Goal: Information Seeking & Learning: Learn about a topic

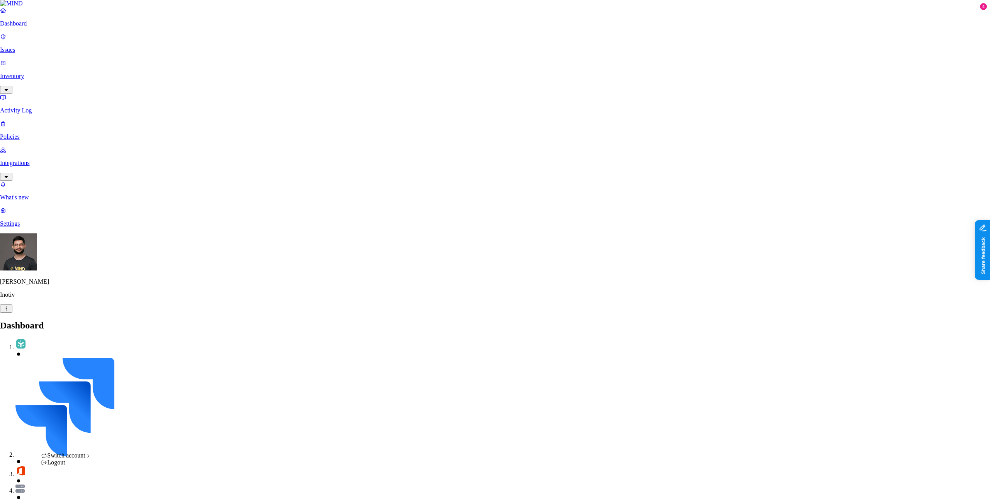
click at [127, 494] on div "Spirent" at bounding box center [142, 497] width 75 height 7
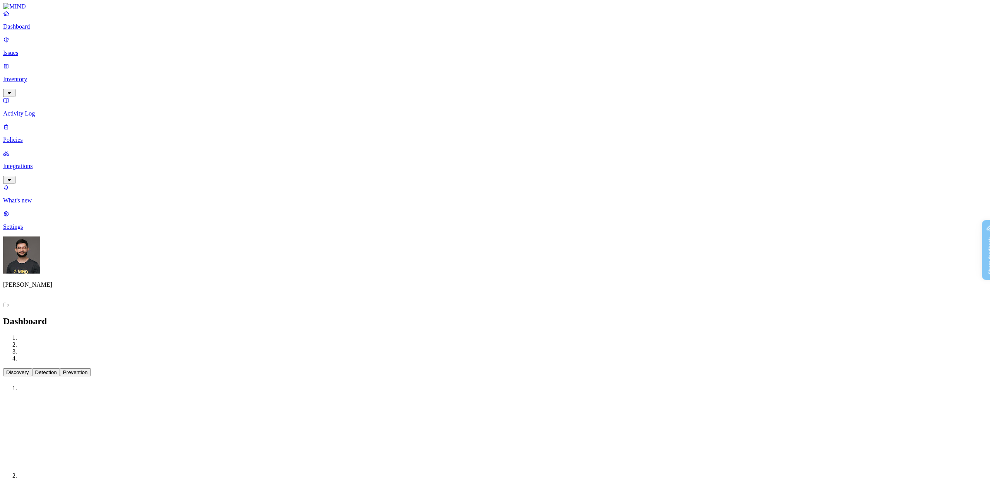
click at [48, 150] on link "Integrations" at bounding box center [494, 166] width 983 height 33
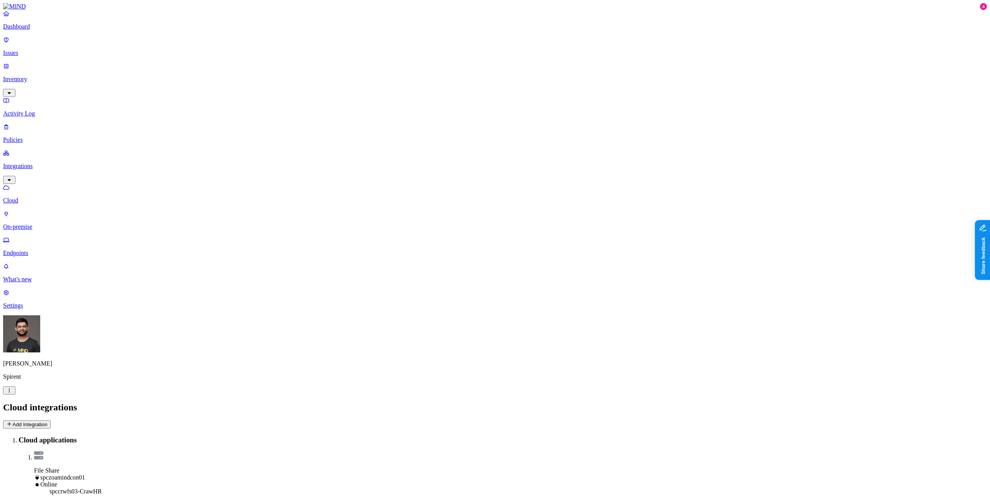
click at [48, 250] on p "Endpoints" at bounding box center [494, 253] width 983 height 7
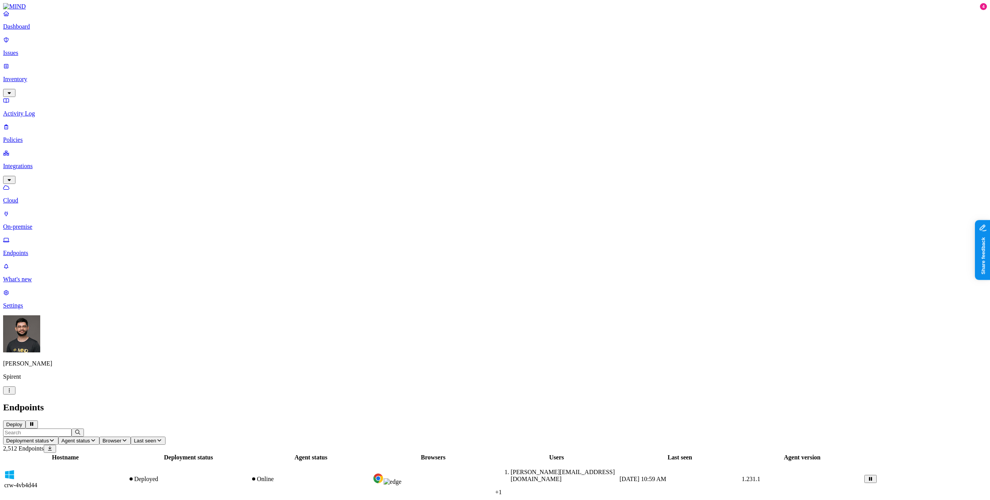
click at [90, 438] on span "Agent status" at bounding box center [75, 441] width 29 height 6
click at [227, 47] on icon at bounding box center [229, 49] width 6 height 5
click at [227, 48] on icon at bounding box center [229, 50] width 6 height 5
click at [165, 437] on button "Last seen" at bounding box center [148, 441] width 35 height 8
click at [302, 53] on div "Last day" at bounding box center [302, 53] width 0 height 14
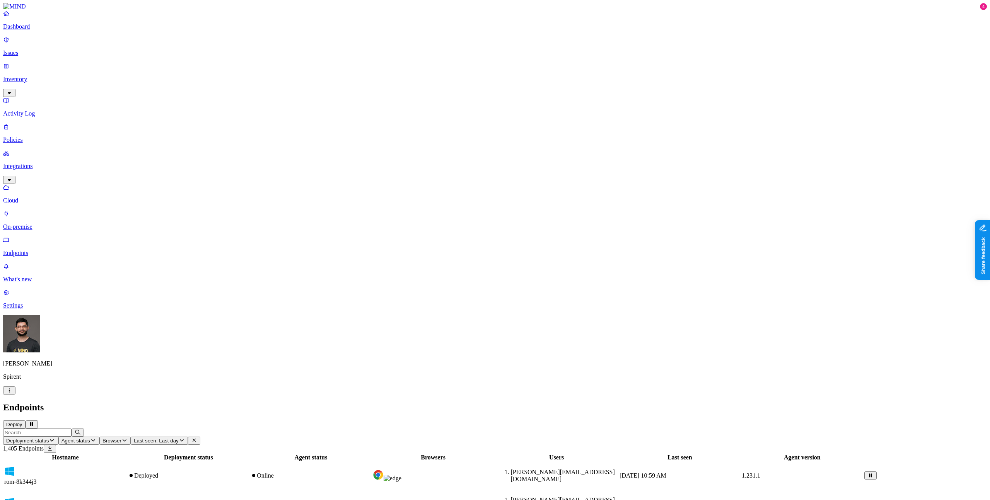
click at [78, 395] on div "Guy Gofman Spirent" at bounding box center [494, 354] width 983 height 79
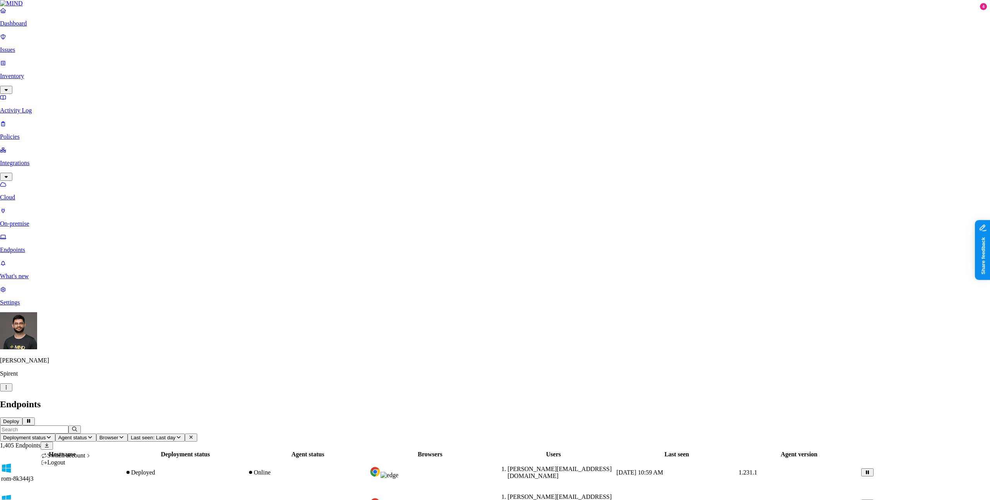
click at [77, 466] on div "Logout" at bounding box center [66, 462] width 51 height 7
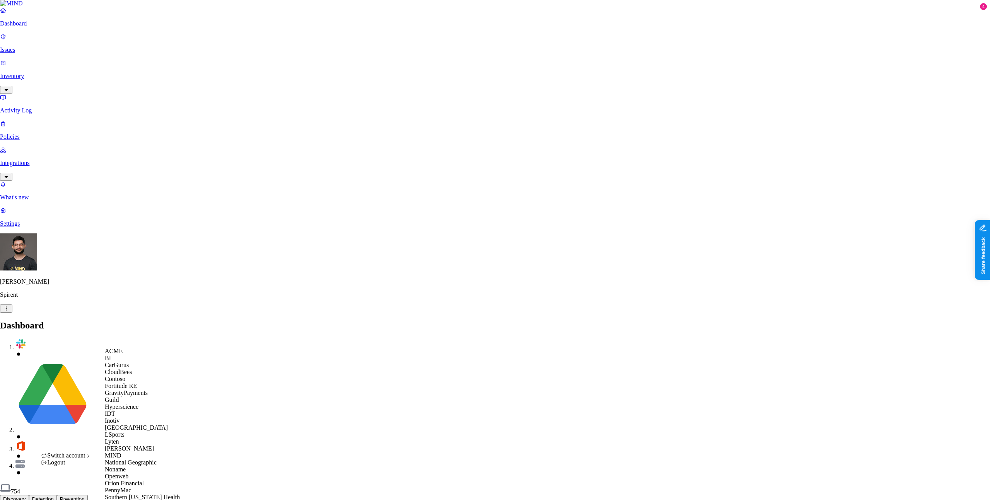
scroll to position [211, 0]
click at [143, 459] on div "National Geographic" at bounding box center [142, 462] width 75 height 7
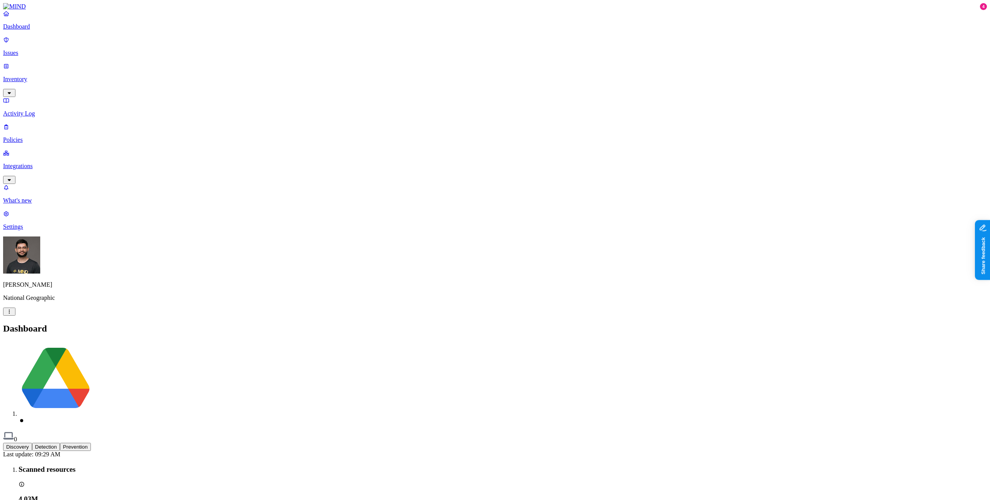
click at [25, 123] on link "Policies" at bounding box center [494, 133] width 983 height 20
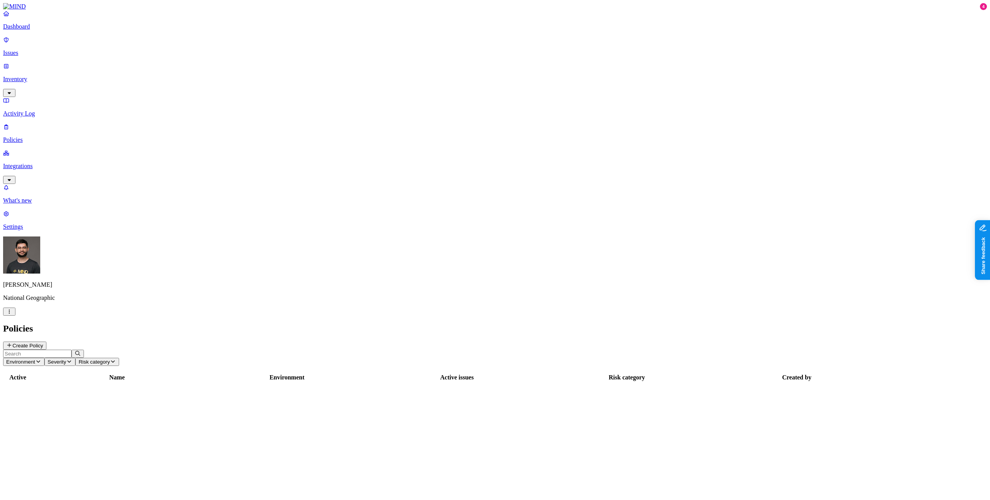
click at [29, 163] on p "Integrations" at bounding box center [494, 166] width 983 height 7
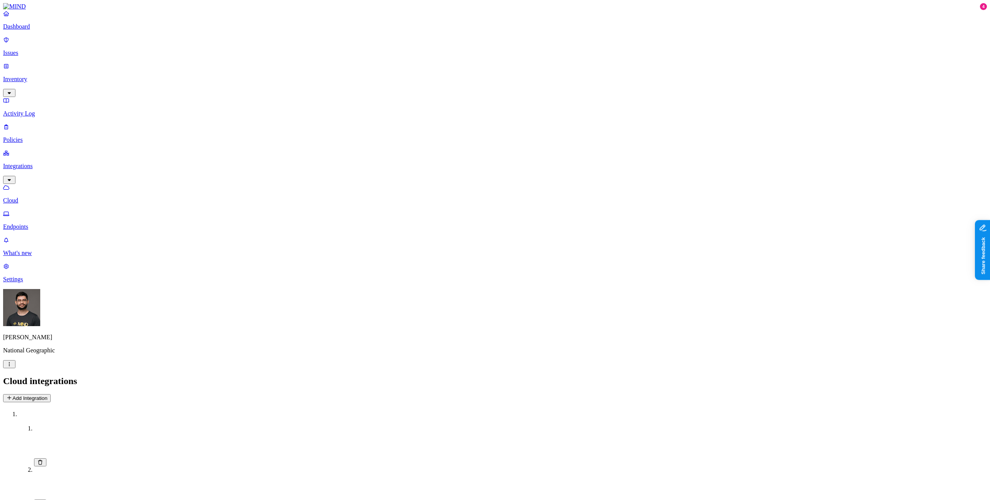
click at [33, 210] on link "Endpoints" at bounding box center [494, 220] width 983 height 20
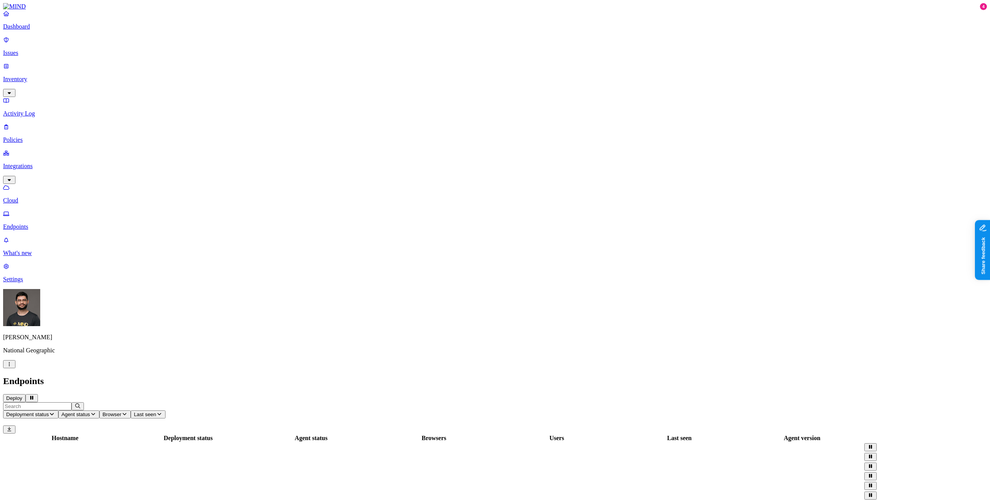
click at [32, 223] on p "Endpoints" at bounding box center [494, 226] width 983 height 7
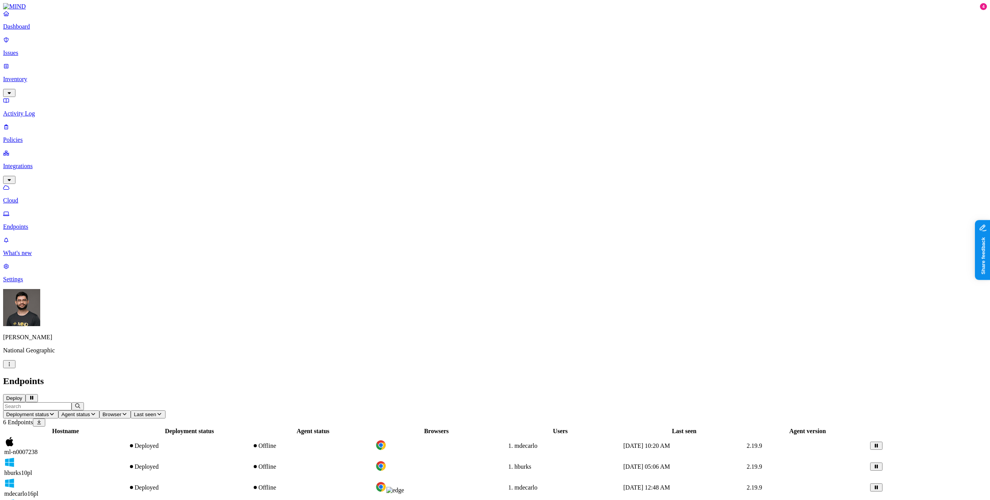
click at [127, 436] on td "ml-n0007238" at bounding box center [65, 446] width 123 height 20
click at [264, 427] on div "Hostname Deployment status Agent status Browsers Users Last seen Agent version …" at bounding box center [494, 494] width 983 height 135
click at [75, 488] on html "Dashboard Issues Inventory Activity Log Policies Integrations Cloud Endpoints W…" at bounding box center [495, 283] width 990 height 567
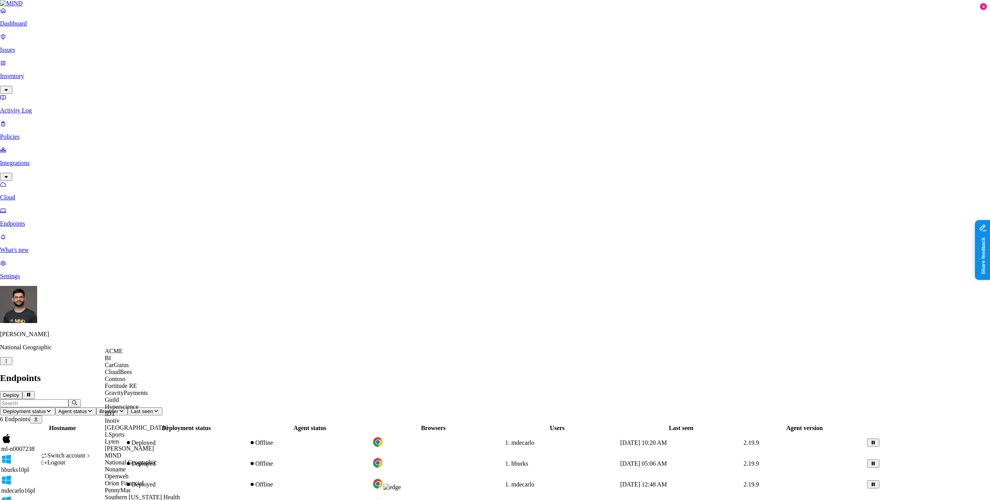
click at [50, 234] on html "Dashboard Issues Inventory Activity Log Policies Integrations Cloud Endpoints W…" at bounding box center [495, 282] width 990 height 564
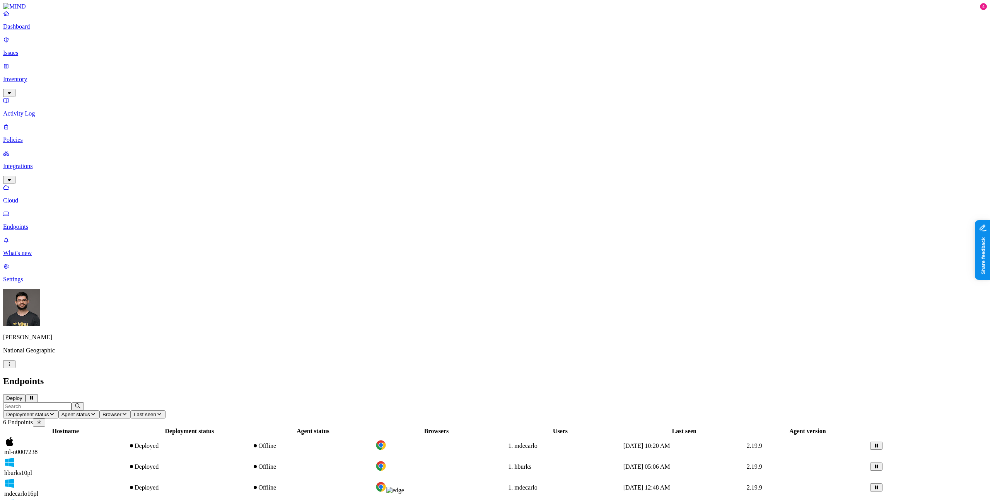
click at [42, 51] on p "Issues" at bounding box center [494, 52] width 983 height 7
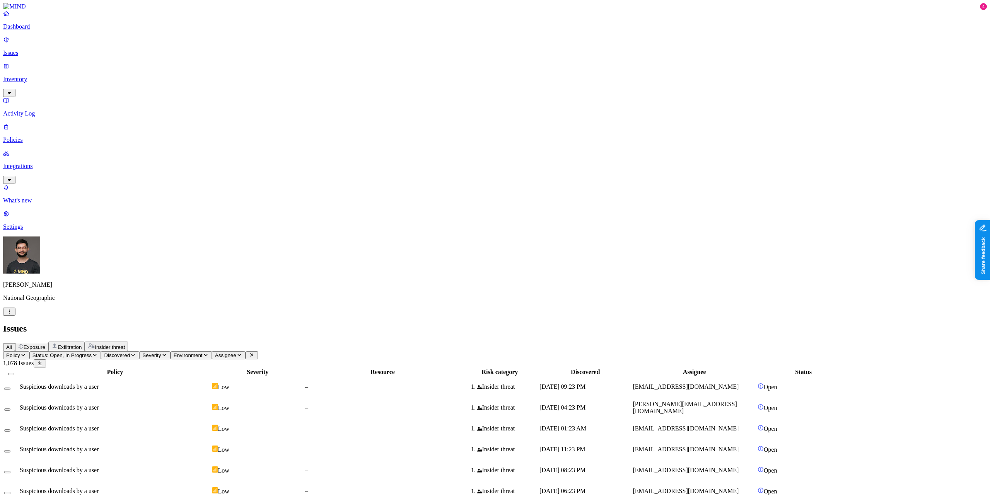
click at [203, 353] on span "Environment" at bounding box center [188, 356] width 29 height 6
click at [281, 86] on icon at bounding box center [284, 83] width 6 height 5
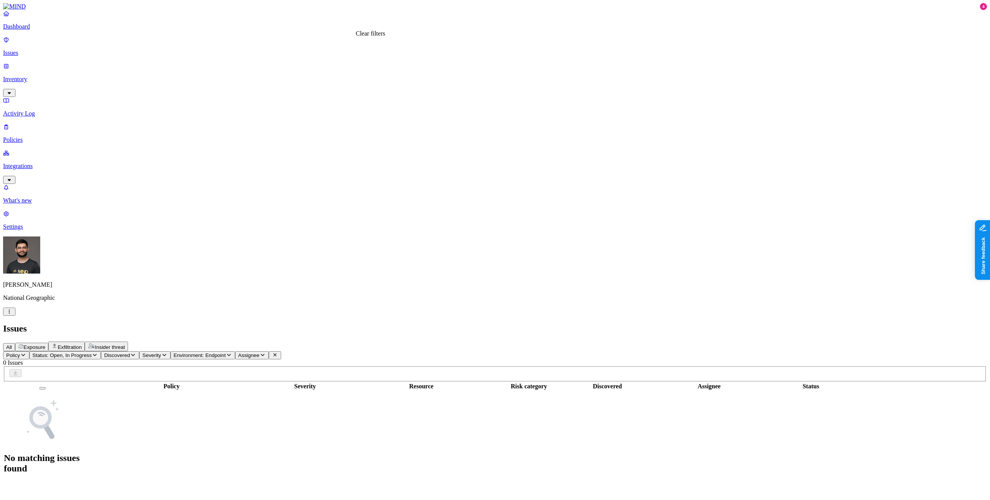
click at [276, 354] on icon at bounding box center [274, 355] width 3 height 3
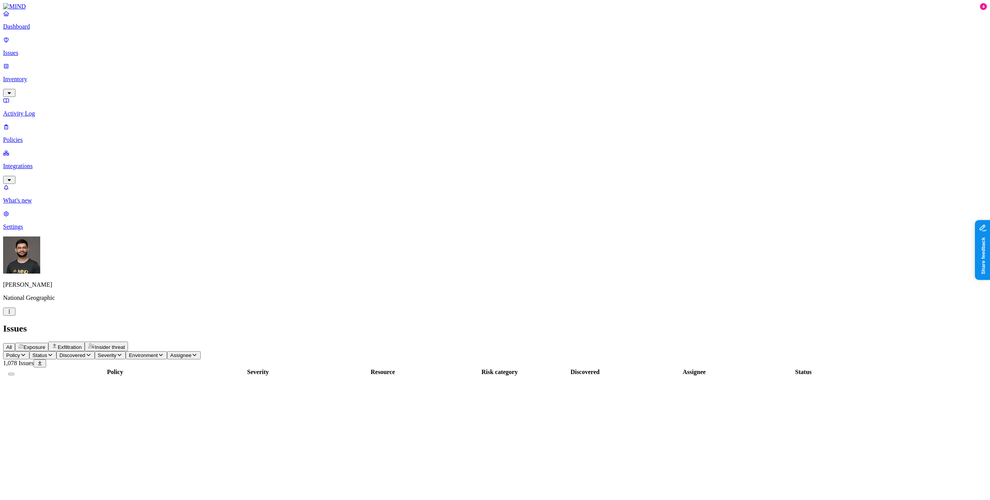
click at [32, 136] on p "Policies" at bounding box center [494, 139] width 983 height 7
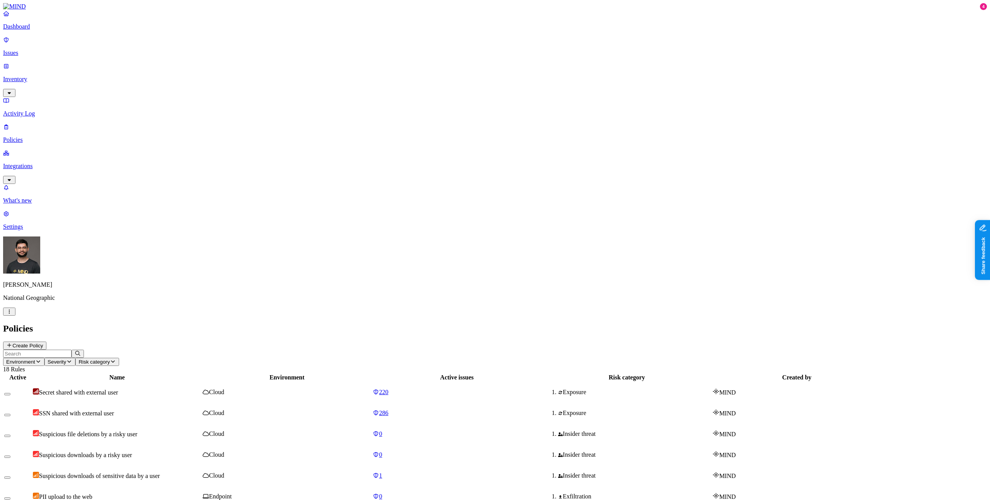
click at [35, 359] on span "Environment" at bounding box center [20, 362] width 29 height 6
click at [171, 60] on div "Endpoint" at bounding box center [171, 70] width 0 height 21
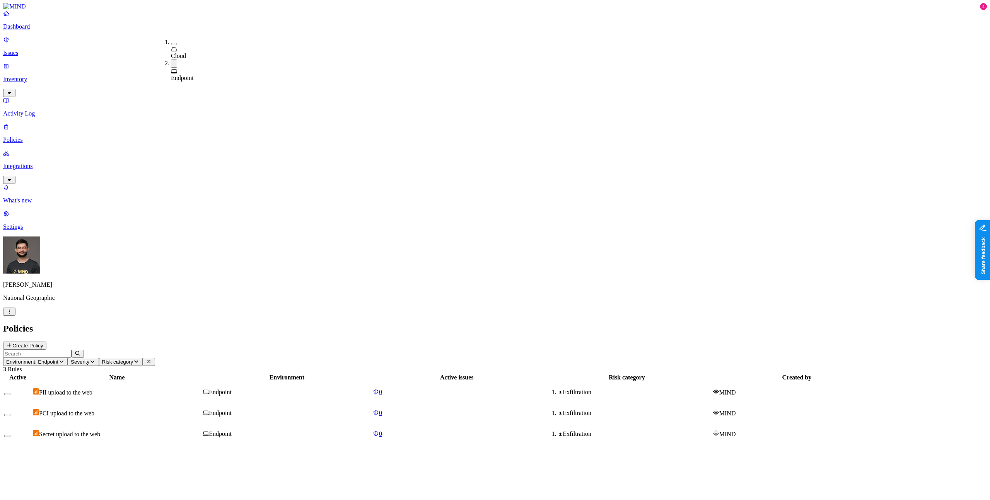
click at [277, 324] on h2 "Policies" at bounding box center [494, 329] width 983 height 10
click at [201, 409] on div "PCI upload to the web" at bounding box center [117, 413] width 168 height 8
click at [426, 373] on div "Active Name Environment Active issues Risk category Created by PII upload to th…" at bounding box center [494, 409] width 983 height 72
